Goal: Find specific page/section: Find specific page/section

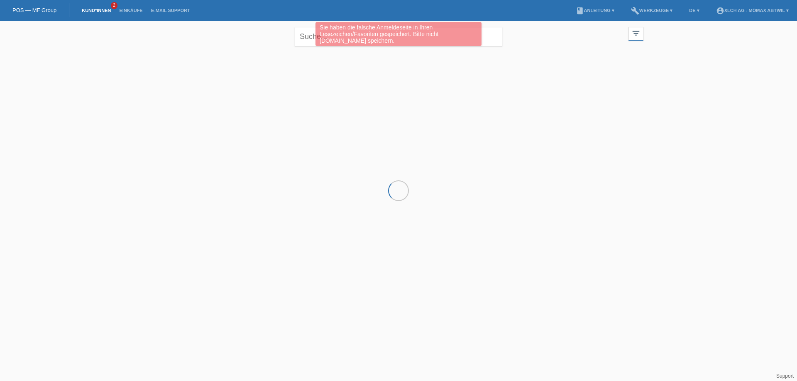
click at [92, 10] on link "Kund*innen" at bounding box center [96, 10] width 37 height 5
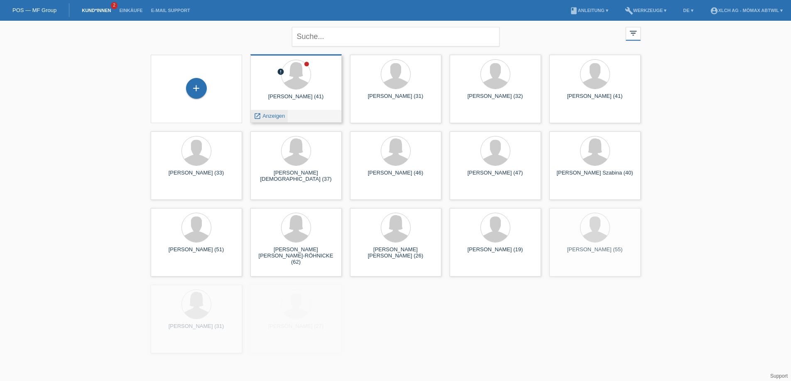
click at [279, 117] on span "Anzeigen" at bounding box center [273, 116] width 22 height 6
